Goal: Information Seeking & Learning: Learn about a topic

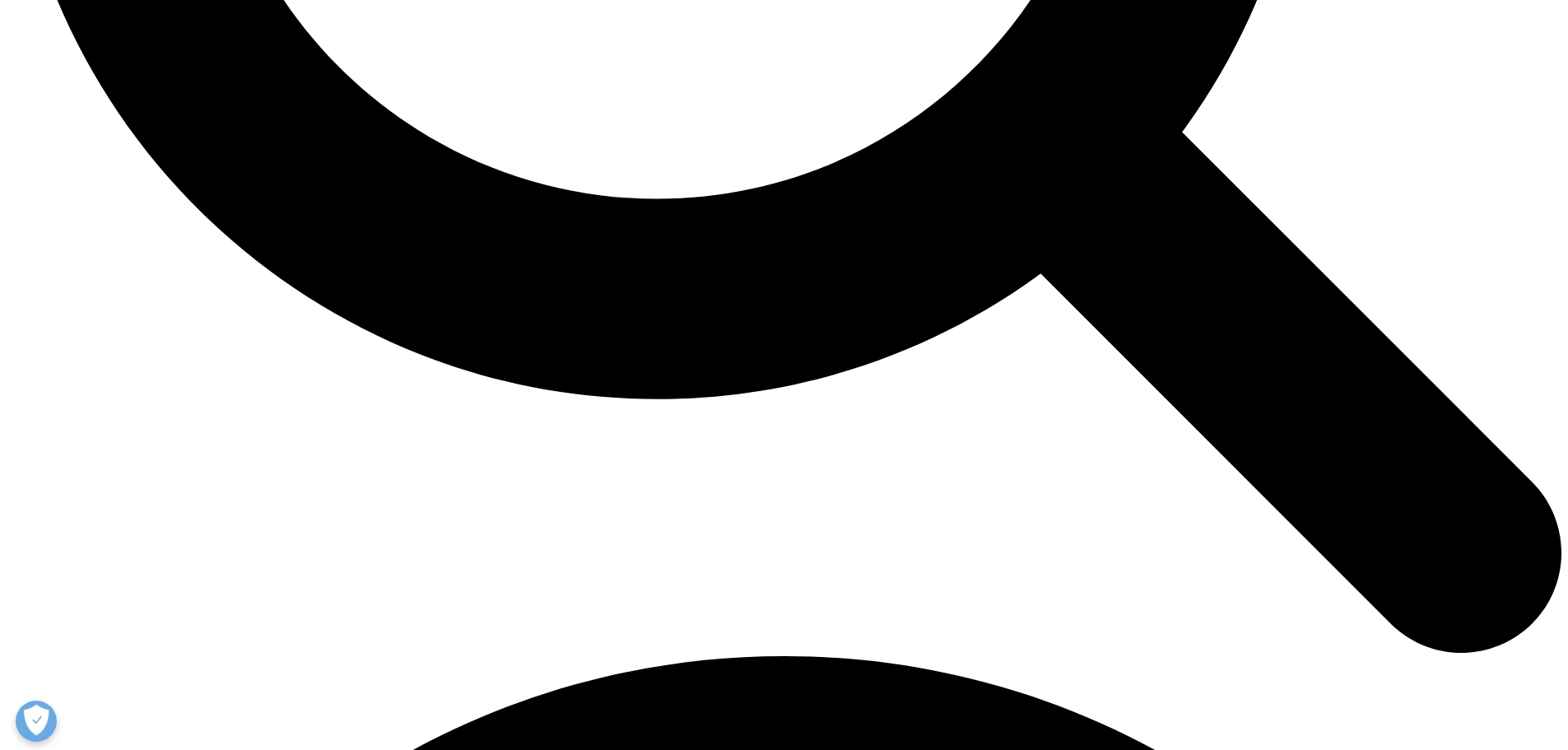
scroll to position [2470, 0]
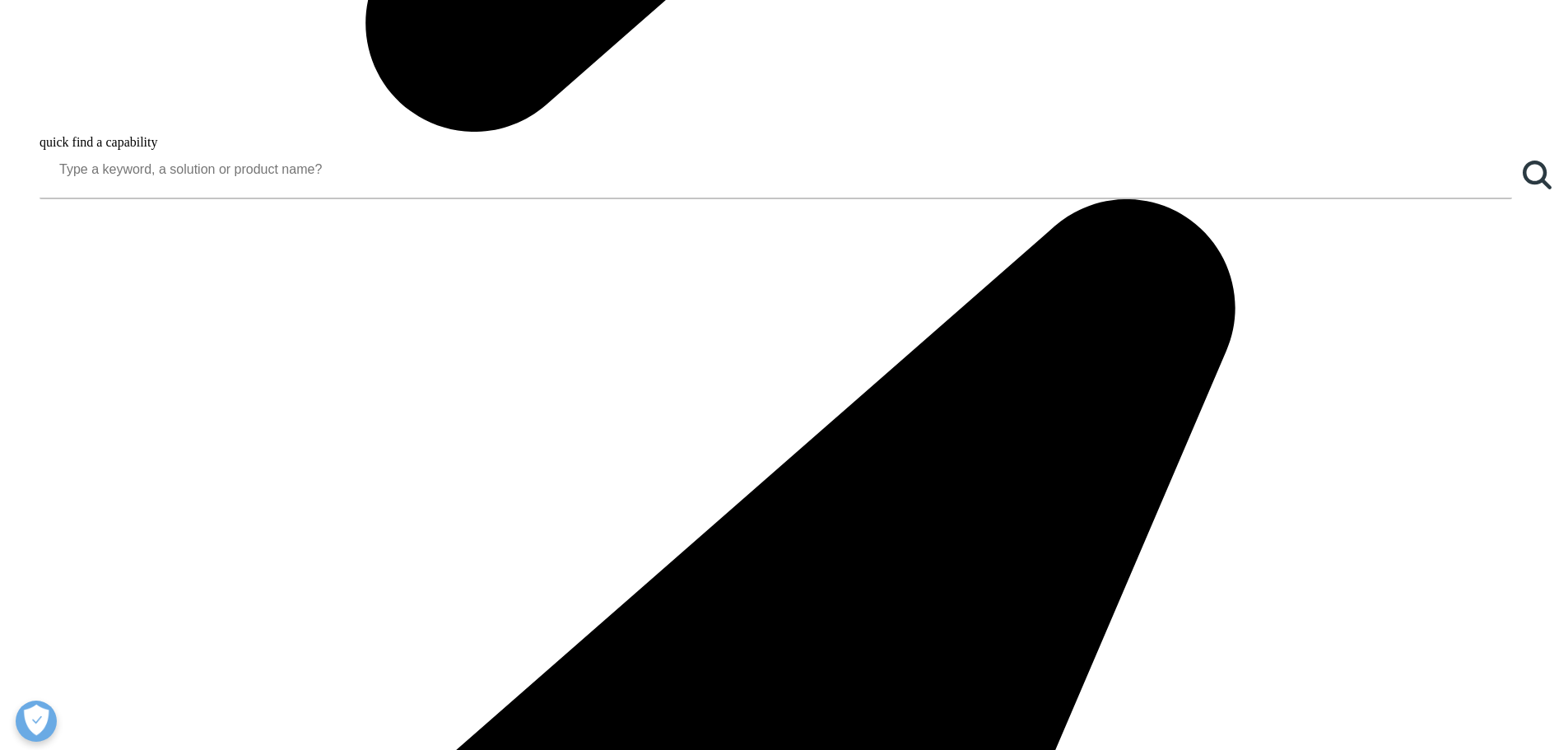
drag, startPoint x: 361, startPoint y: 312, endPoint x: 517, endPoint y: 316, distance: 156.1
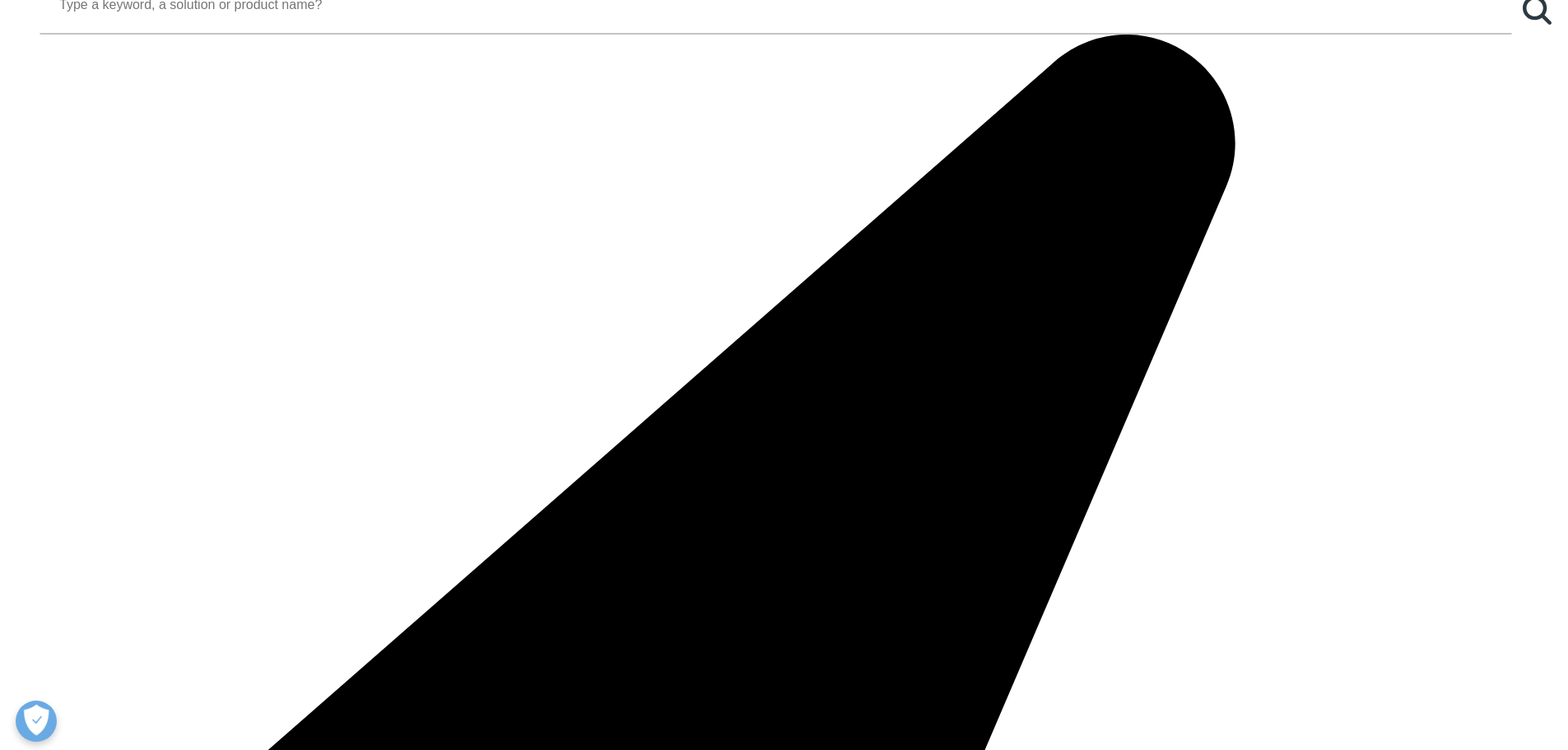
scroll to position [2388, 0]
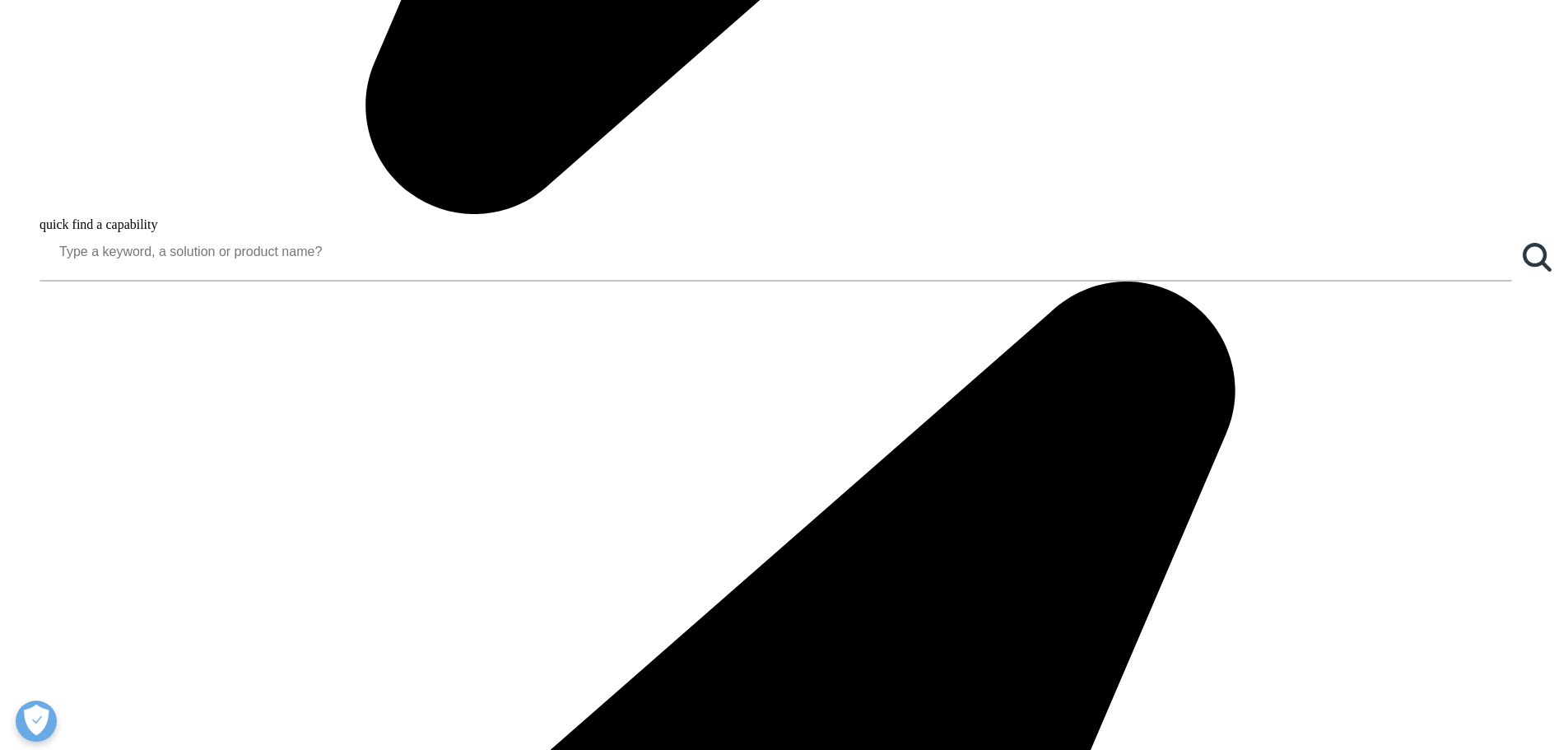
drag, startPoint x: 334, startPoint y: 263, endPoint x: 585, endPoint y: 271, distance: 251.1
drag, startPoint x: 543, startPoint y: 411, endPoint x: 661, endPoint y: 421, distance: 118.4
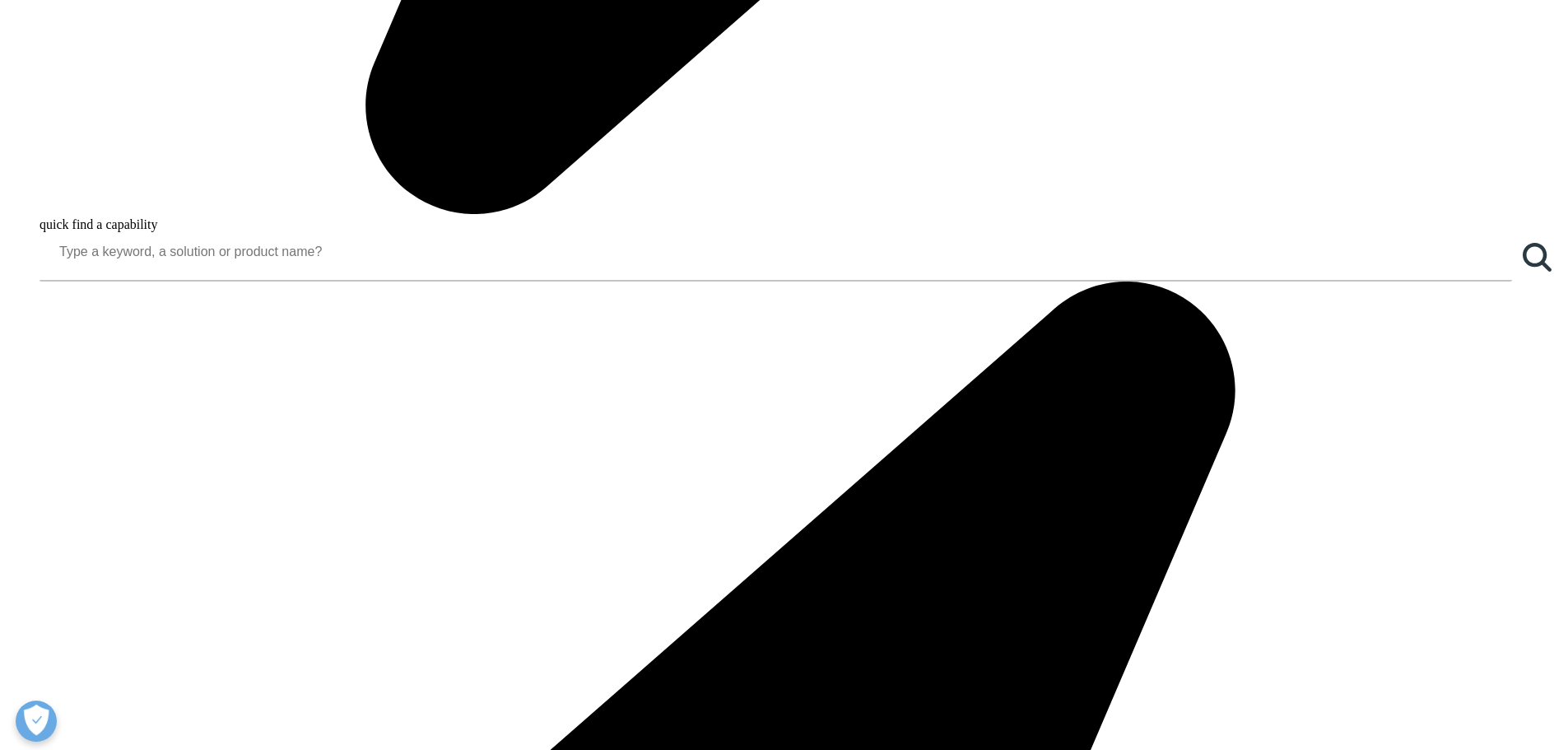
drag, startPoint x: 358, startPoint y: 432, endPoint x: 656, endPoint y: 450, distance: 298.5
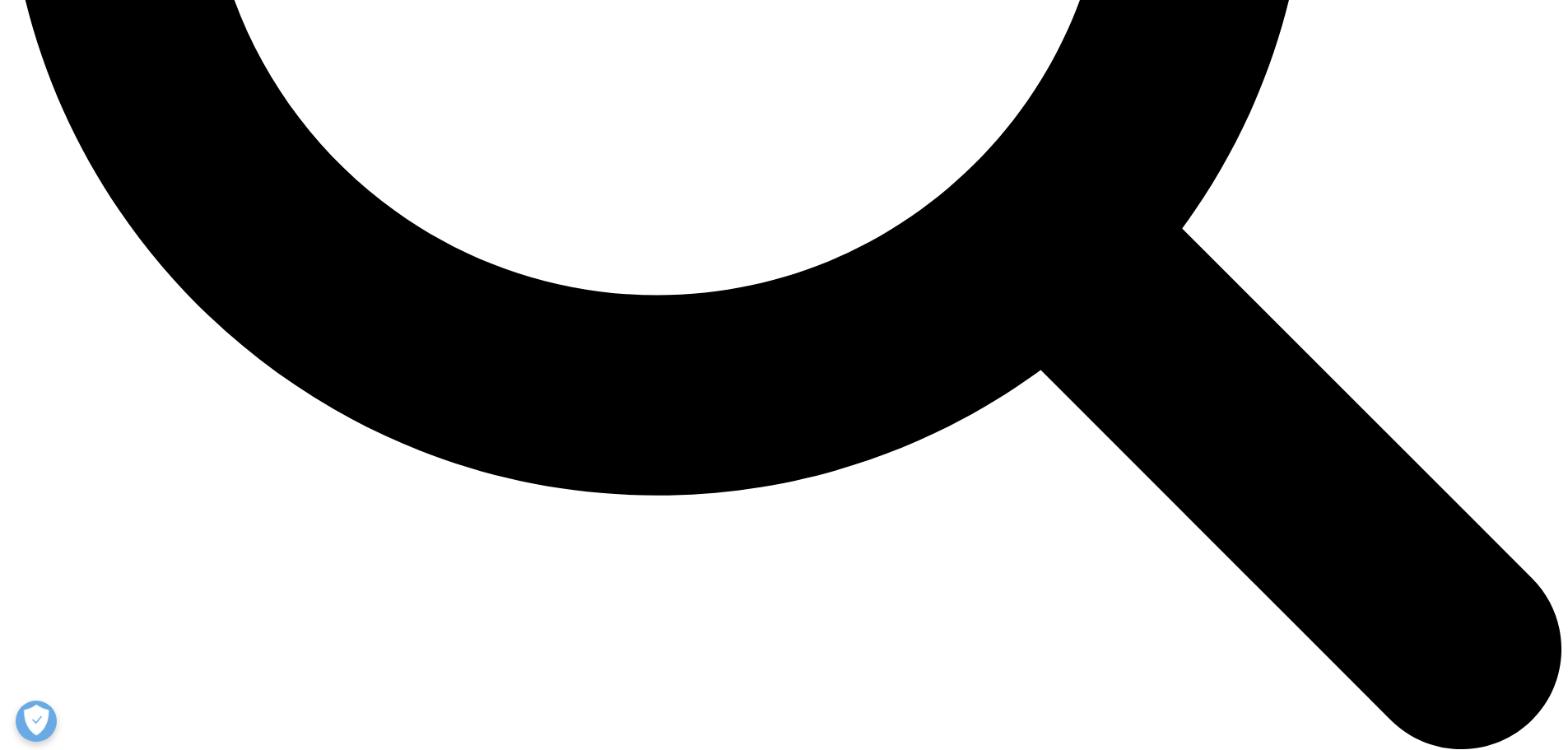
scroll to position [592, 971]
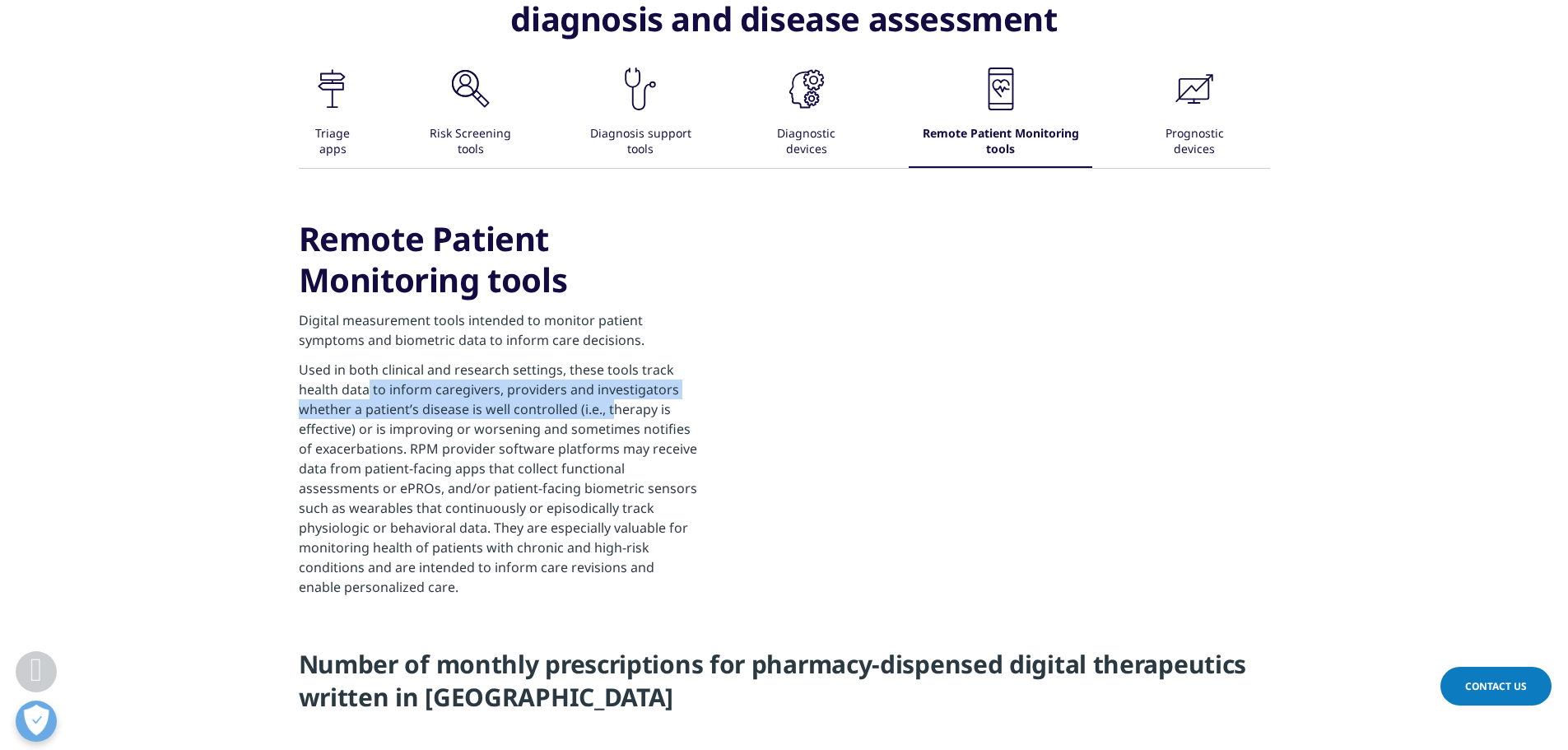
drag, startPoint x: 361, startPoint y: 397, endPoint x: 607, endPoint y: 416, distance: 246.7
click at [607, 416] on p "Used in both clinical and research settings, these tools track health data to i…" at bounding box center [498, 483] width 400 height 247
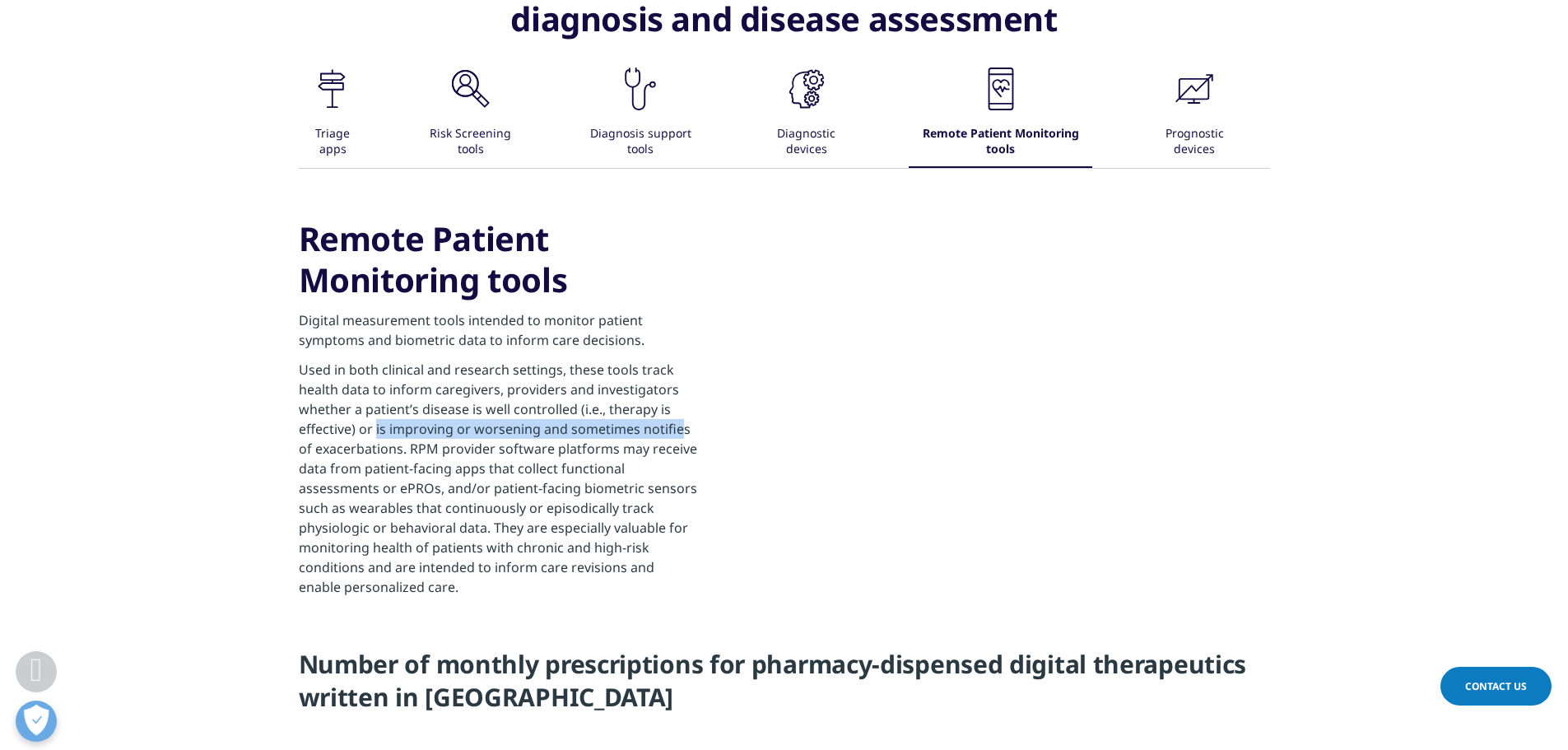
drag, startPoint x: 372, startPoint y: 428, endPoint x: 671, endPoint y: 435, distance: 299.1
click at [671, 435] on p "Used in both clinical and research settings, these tools track health data to i…" at bounding box center [498, 483] width 400 height 247
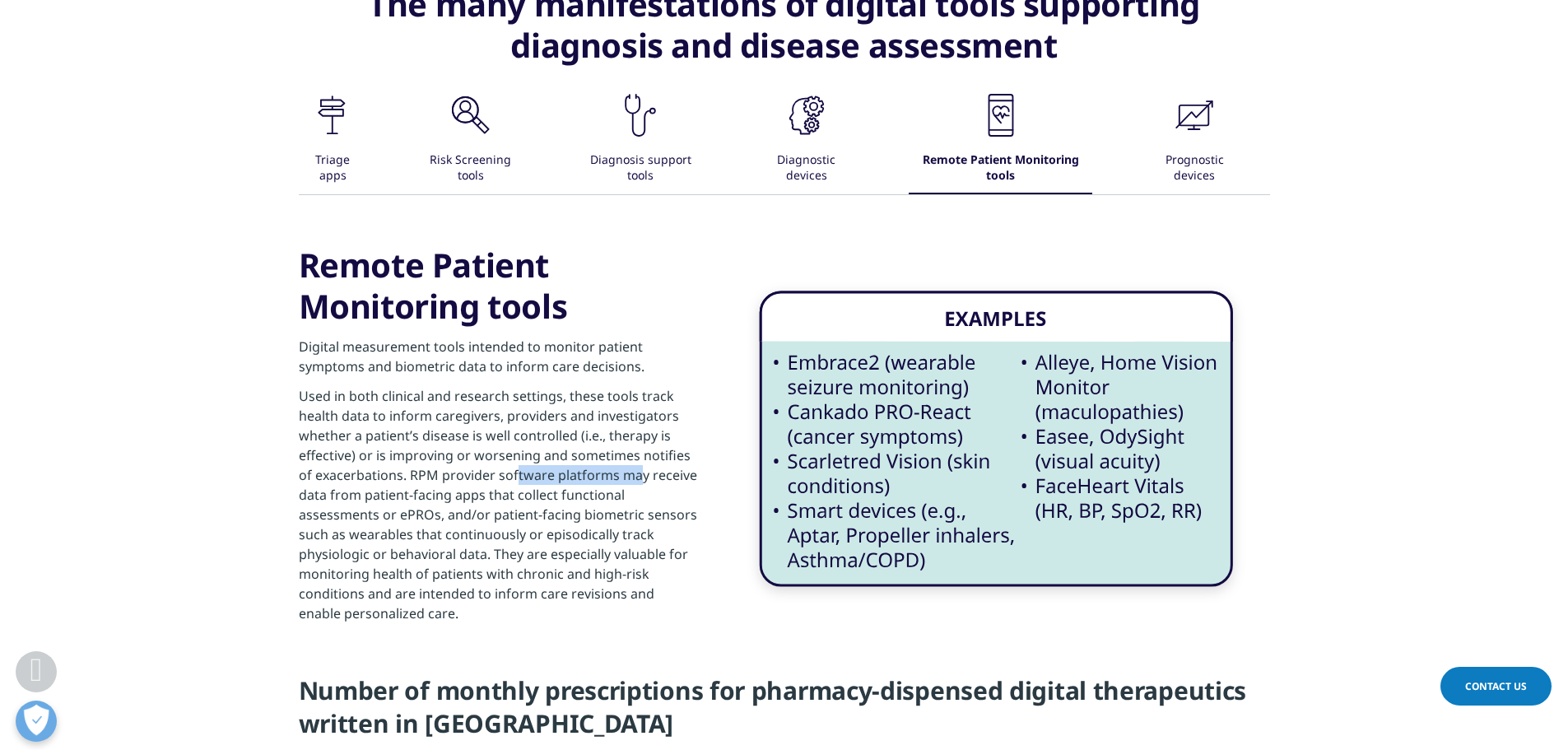
drag, startPoint x: 515, startPoint y: 453, endPoint x: 632, endPoint y: 451, distance: 117.0
click at [632, 451] on p "Used in both clinical and research settings, these tools track health data to i…" at bounding box center [498, 509] width 400 height 247
click at [521, 488] on p "Used in both clinical and research settings, these tools track health data to i…" at bounding box center [498, 509] width 400 height 247
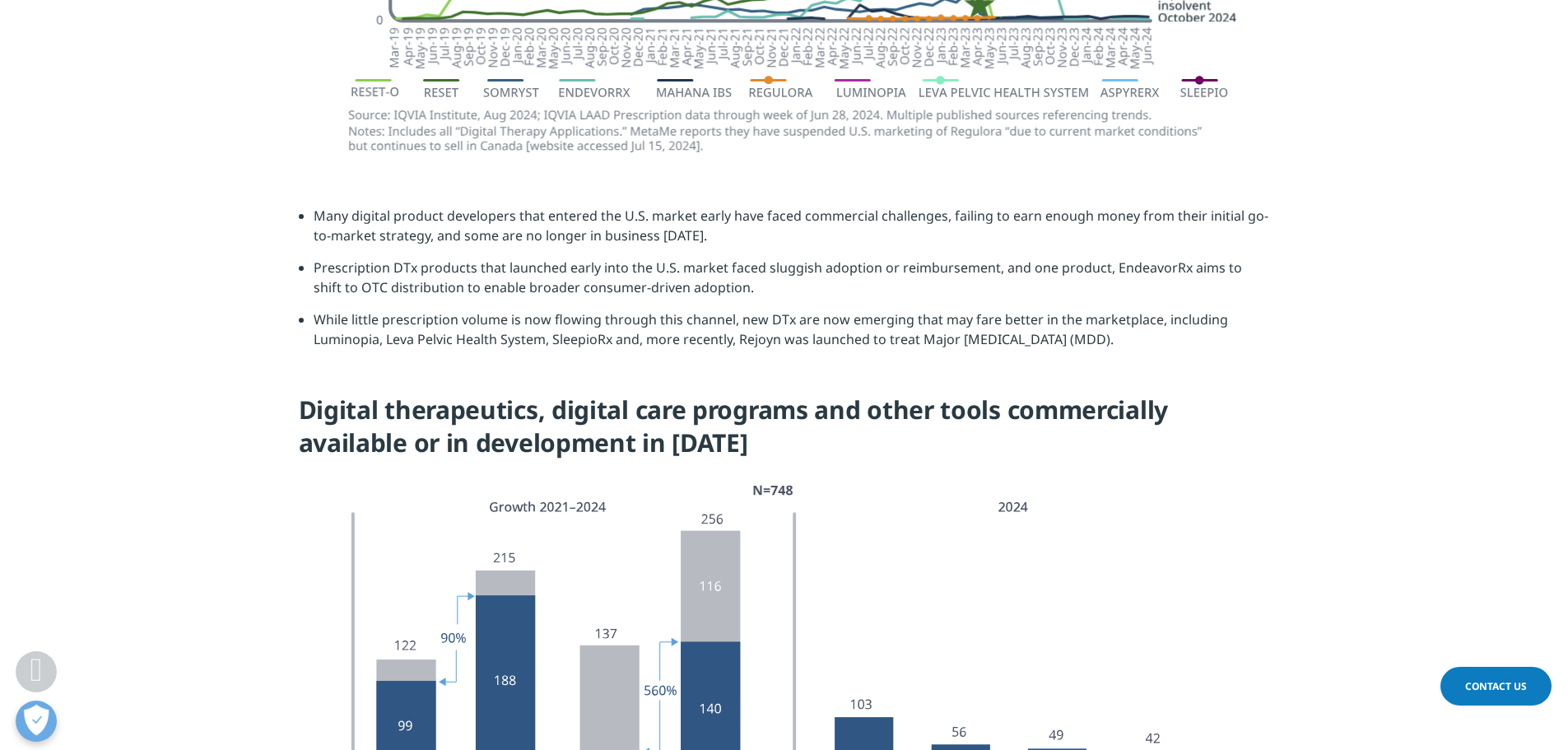
scroll to position [3293, 0]
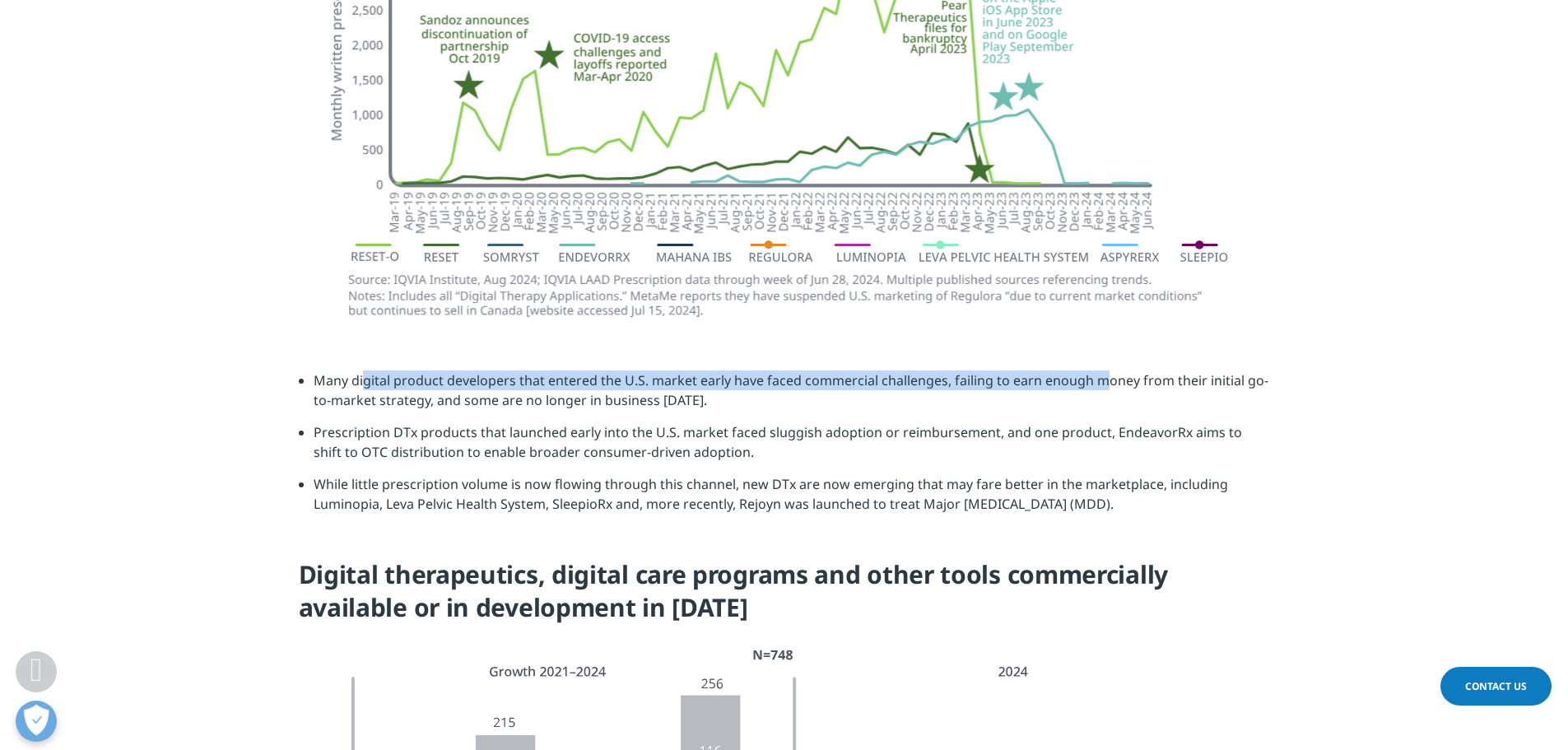
drag, startPoint x: 362, startPoint y: 349, endPoint x: 1102, endPoint y: 351, distance: 740.0
click at [1102, 370] on li "Many digital product developers that entered the U.S. market early have faced c…" at bounding box center [792, 396] width 957 height 52
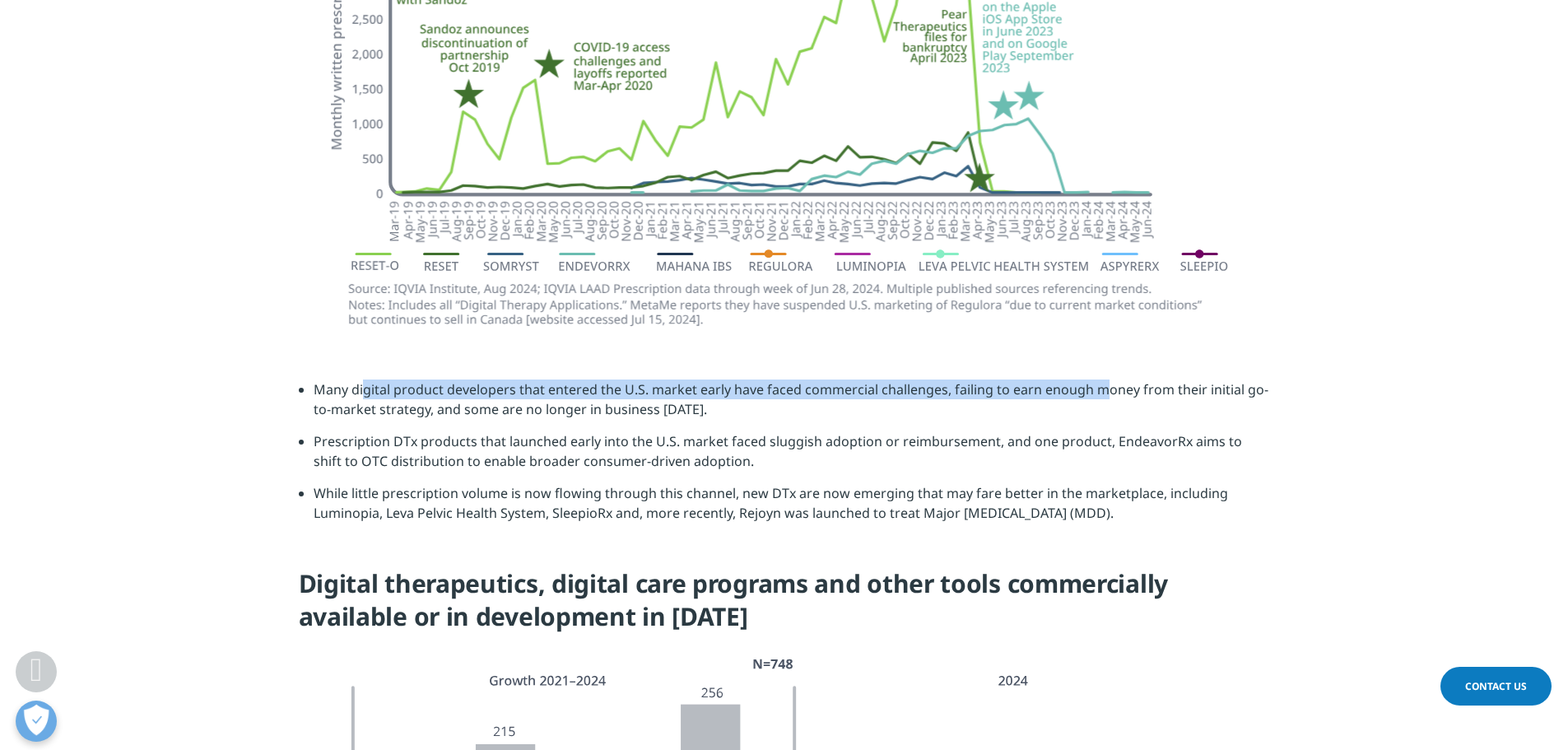
scroll to position [3375, 0]
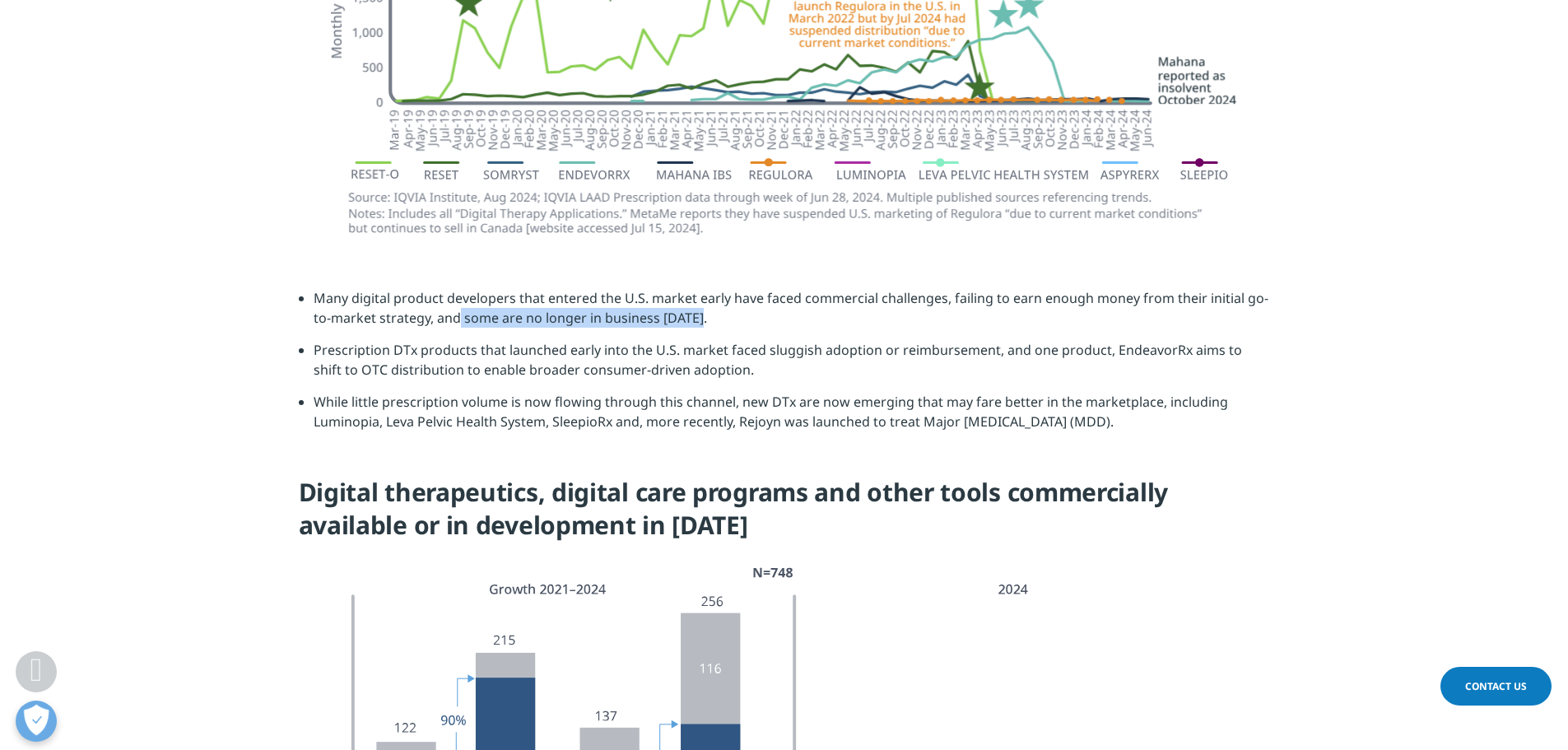
drag, startPoint x: 457, startPoint y: 296, endPoint x: 694, endPoint y: 310, distance: 237.4
click at [707, 303] on li "Many digital product developers that entered the U.S. market early have faced c…" at bounding box center [792, 314] width 957 height 52
click at [417, 340] on li "Prescription DTx products that launched early into the U.S. market faced sluggi…" at bounding box center [792, 366] width 957 height 52
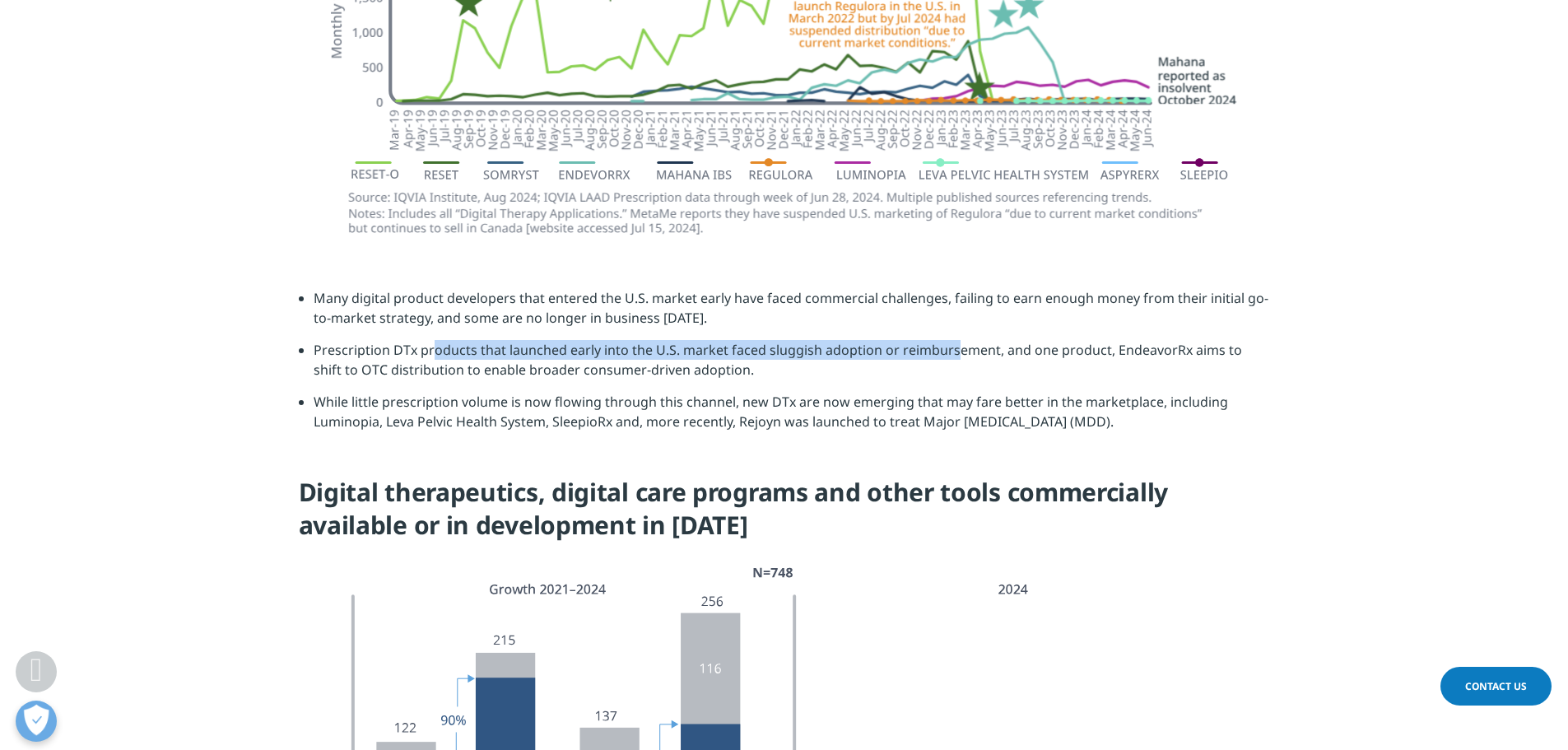
drag, startPoint x: 472, startPoint y: 322, endPoint x: 910, endPoint y: 324, distance: 438.0
click at [910, 340] on li "Prescription DTx products that launched early into the U.S. market faced sluggi…" at bounding box center [792, 366] width 957 height 52
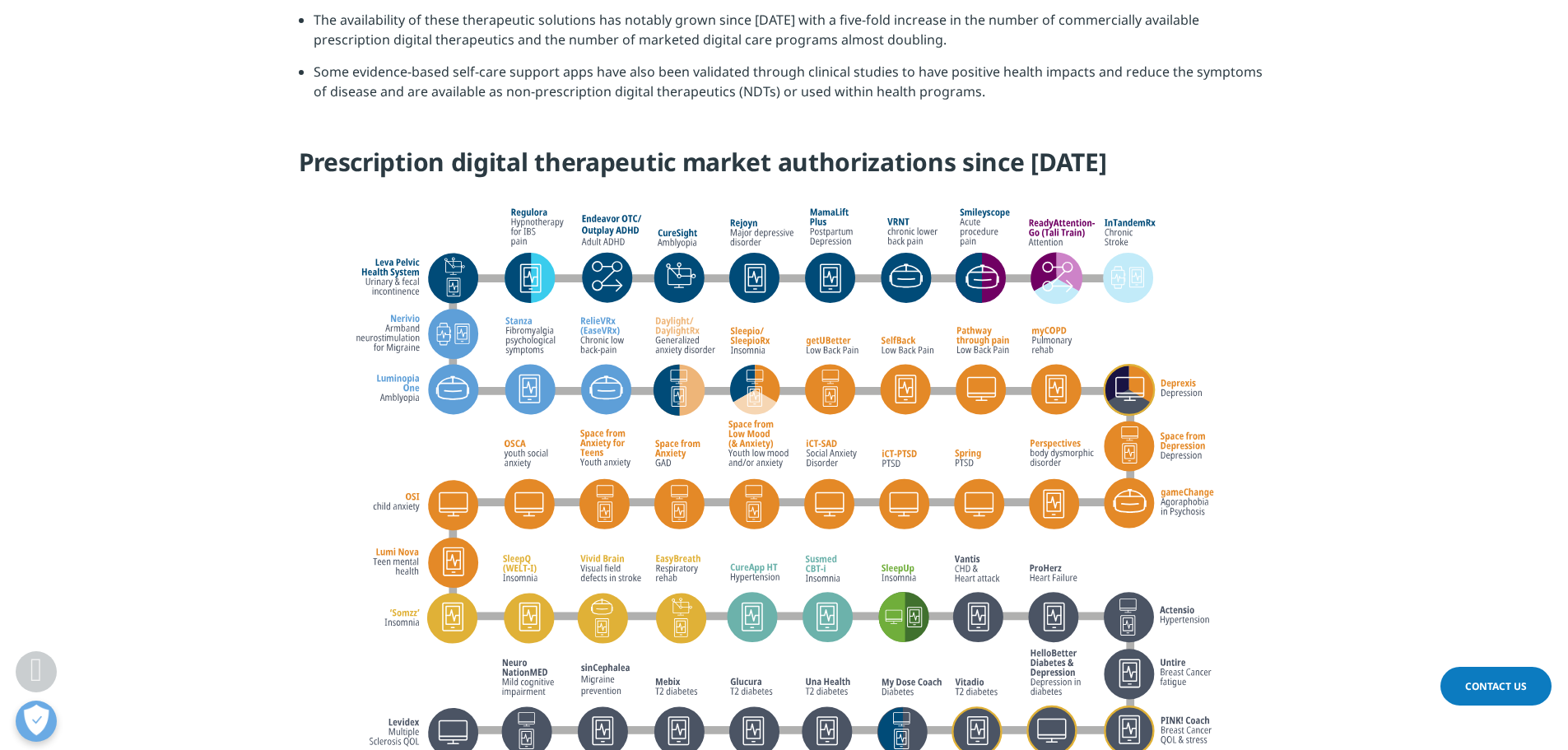
scroll to position [4527, 0]
